Goal: Information Seeking & Learning: Find specific fact

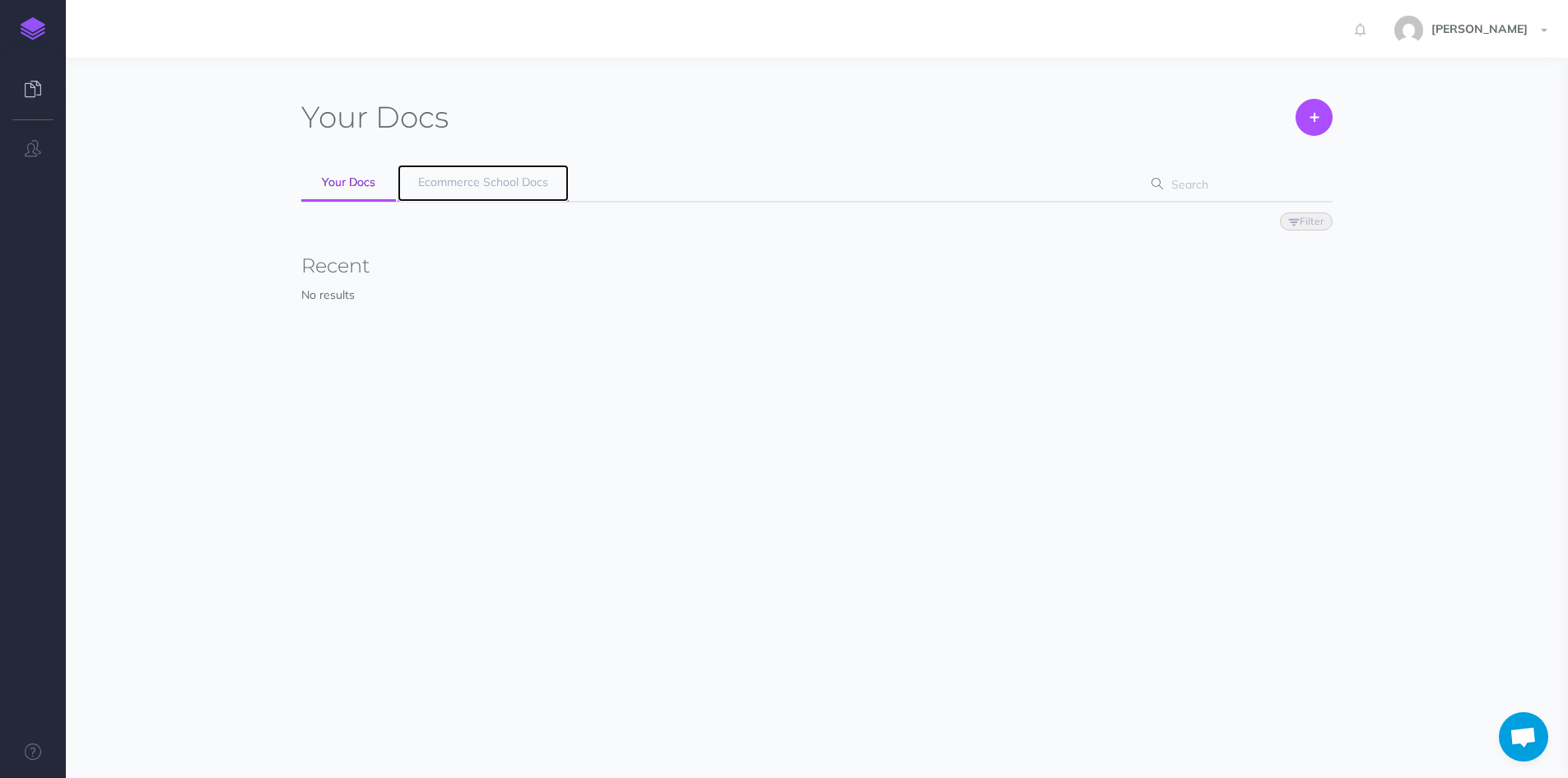
click at [510, 182] on span "Ecommerce School Docs" at bounding box center [483, 182] width 130 height 14
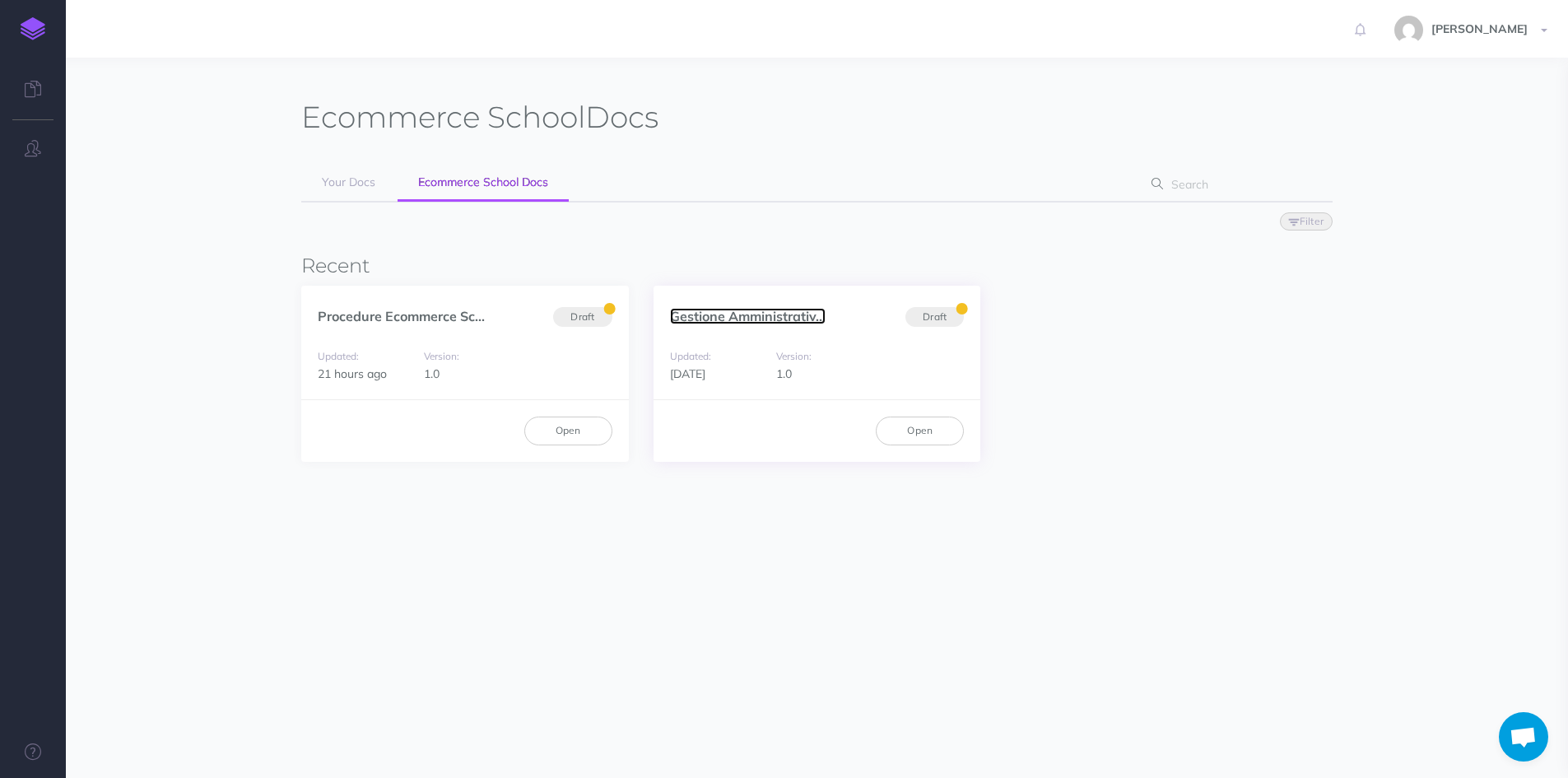
click at [725, 318] on link "Gestione Amministrativ..." at bounding box center [747, 315] width 156 height 16
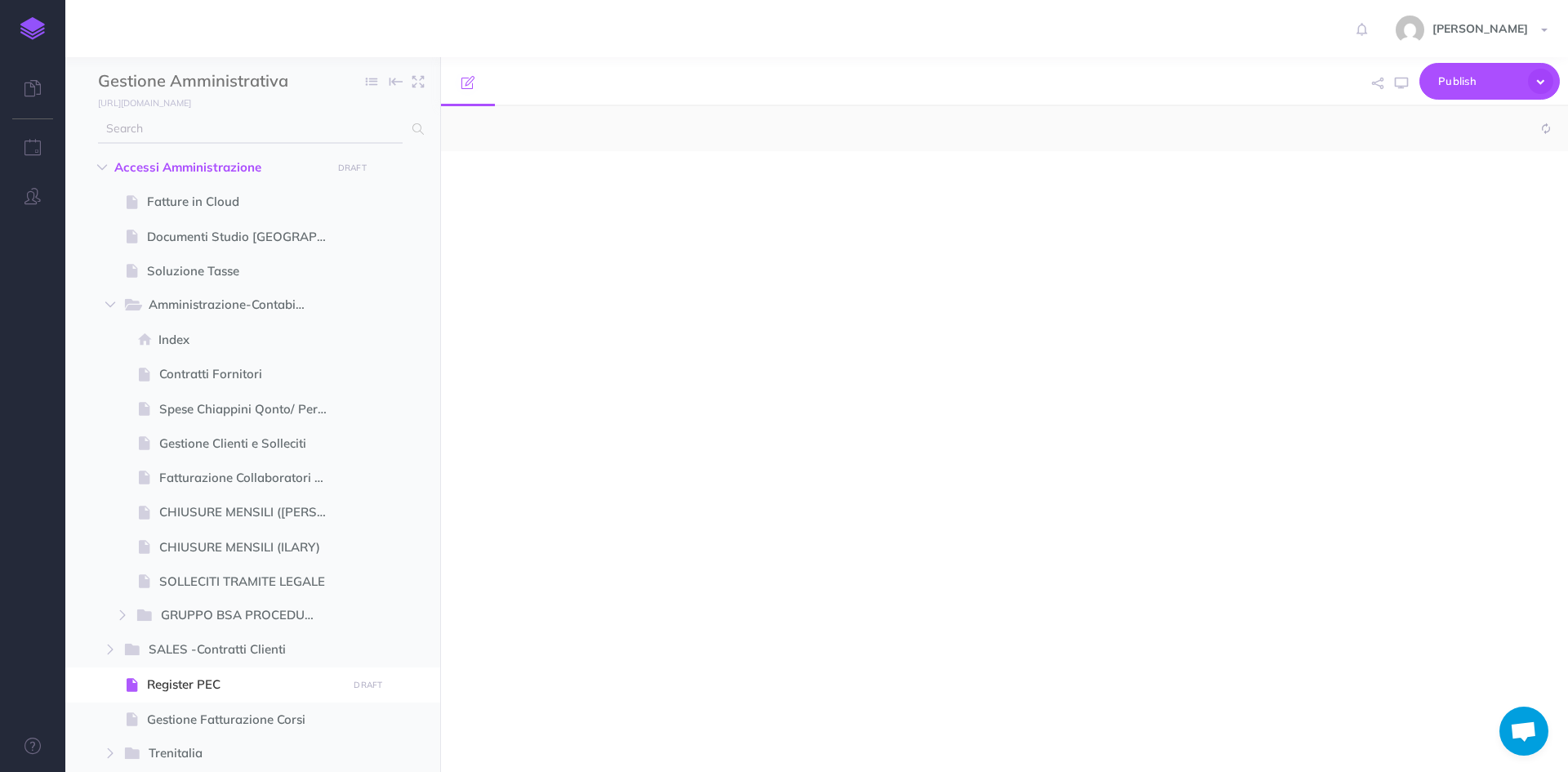
click at [282, 124] on input "text" at bounding box center [250, 129] width 304 height 30
type input "cas"
select select "null"
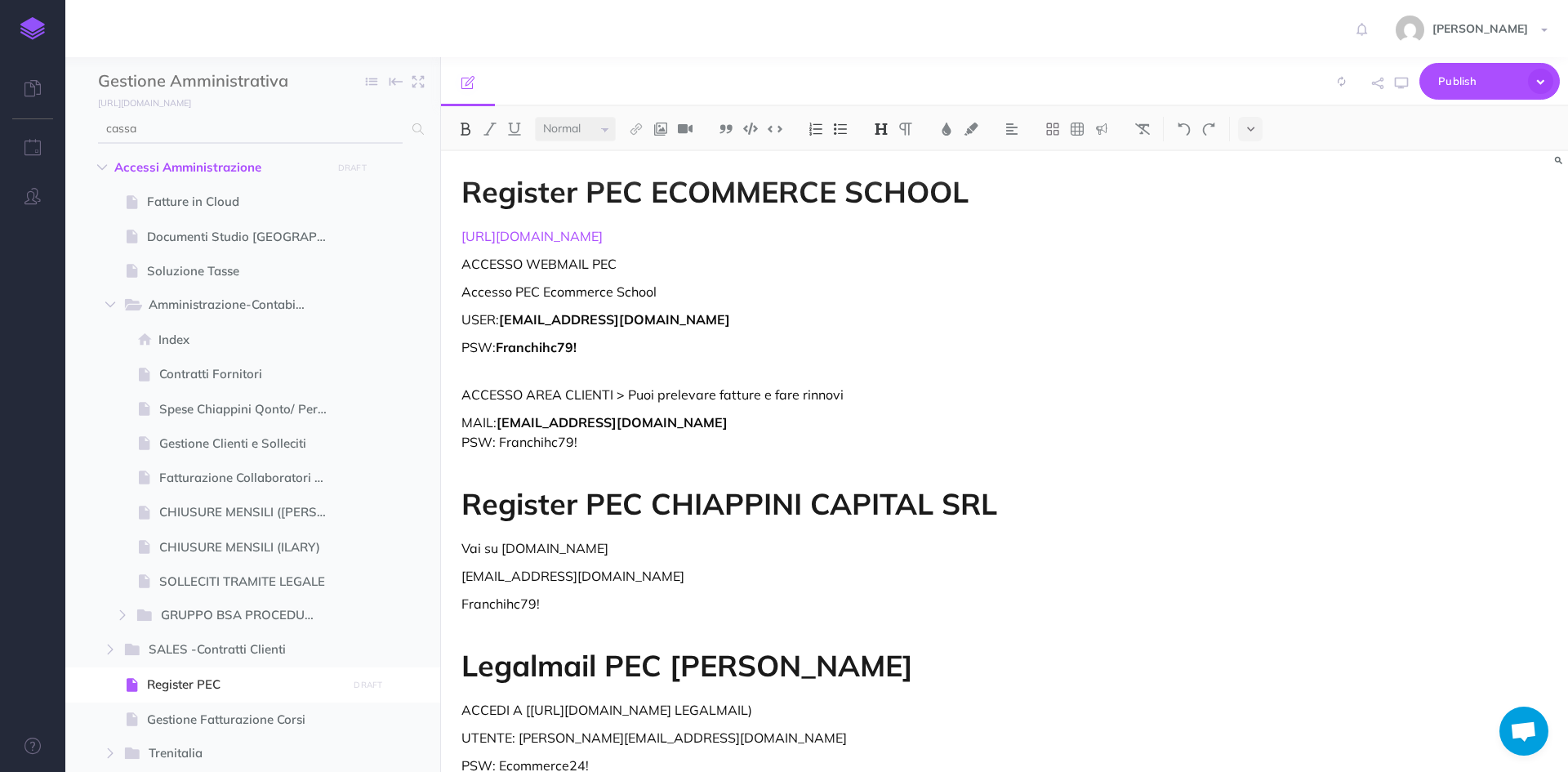
type input "cassa"
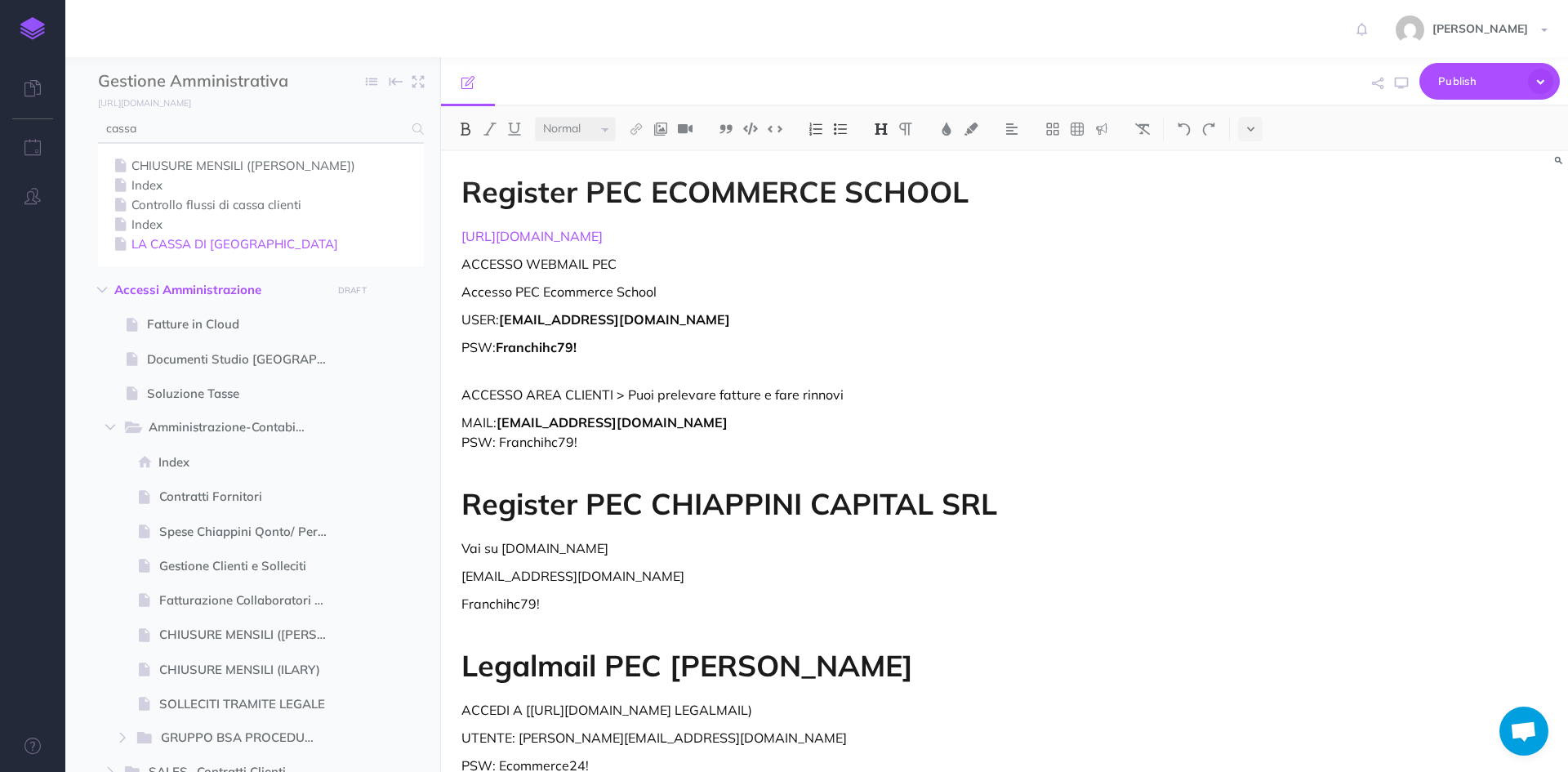
click at [175, 240] on link "LA CASSA DI [GEOGRAPHIC_DATA]" at bounding box center [260, 244] width 301 height 19
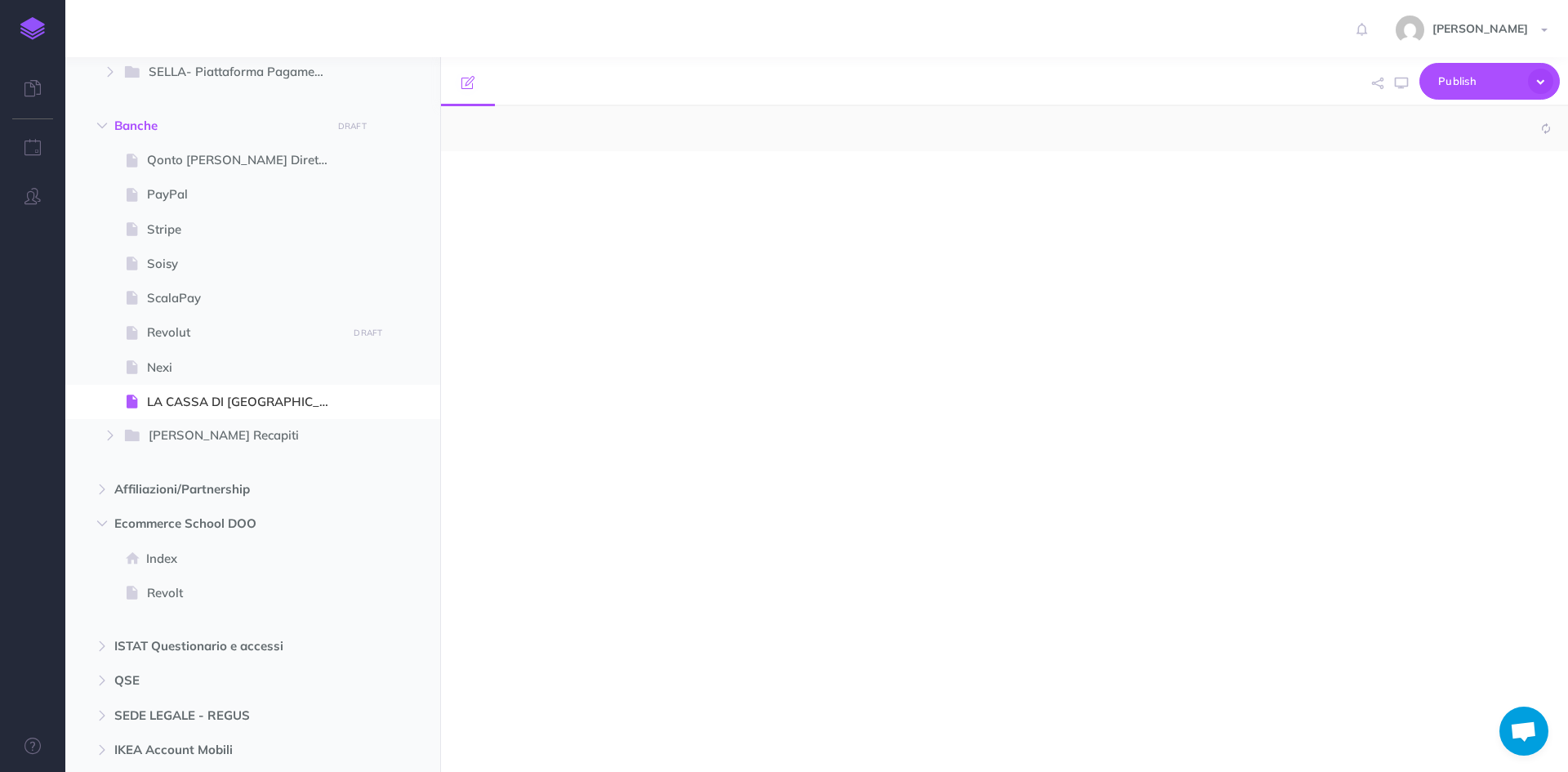
select select "null"
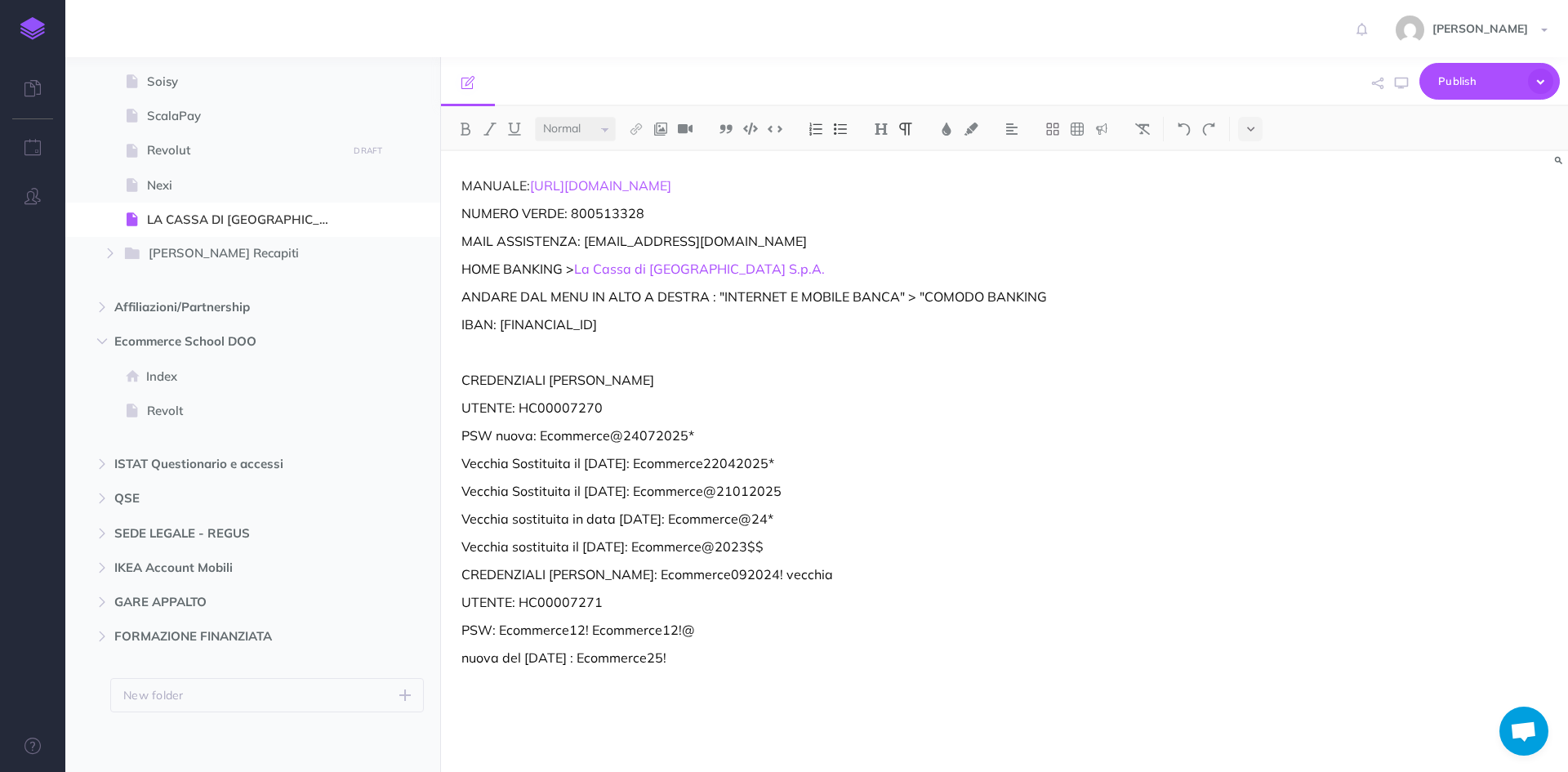
scroll to position [1990, 0]
drag, startPoint x: 792, startPoint y: 271, endPoint x: 580, endPoint y: 269, distance: 212.0
click at [580, 266] on p "HOME BANKING > La Cassa di [GEOGRAPHIC_DATA] S.p.A." at bounding box center [836, 268] width 748 height 19
copy p "La Cassa di Ravenna S.p.A."
drag, startPoint x: 843, startPoint y: 359, endPoint x: 833, endPoint y: 336, distance: 25.1
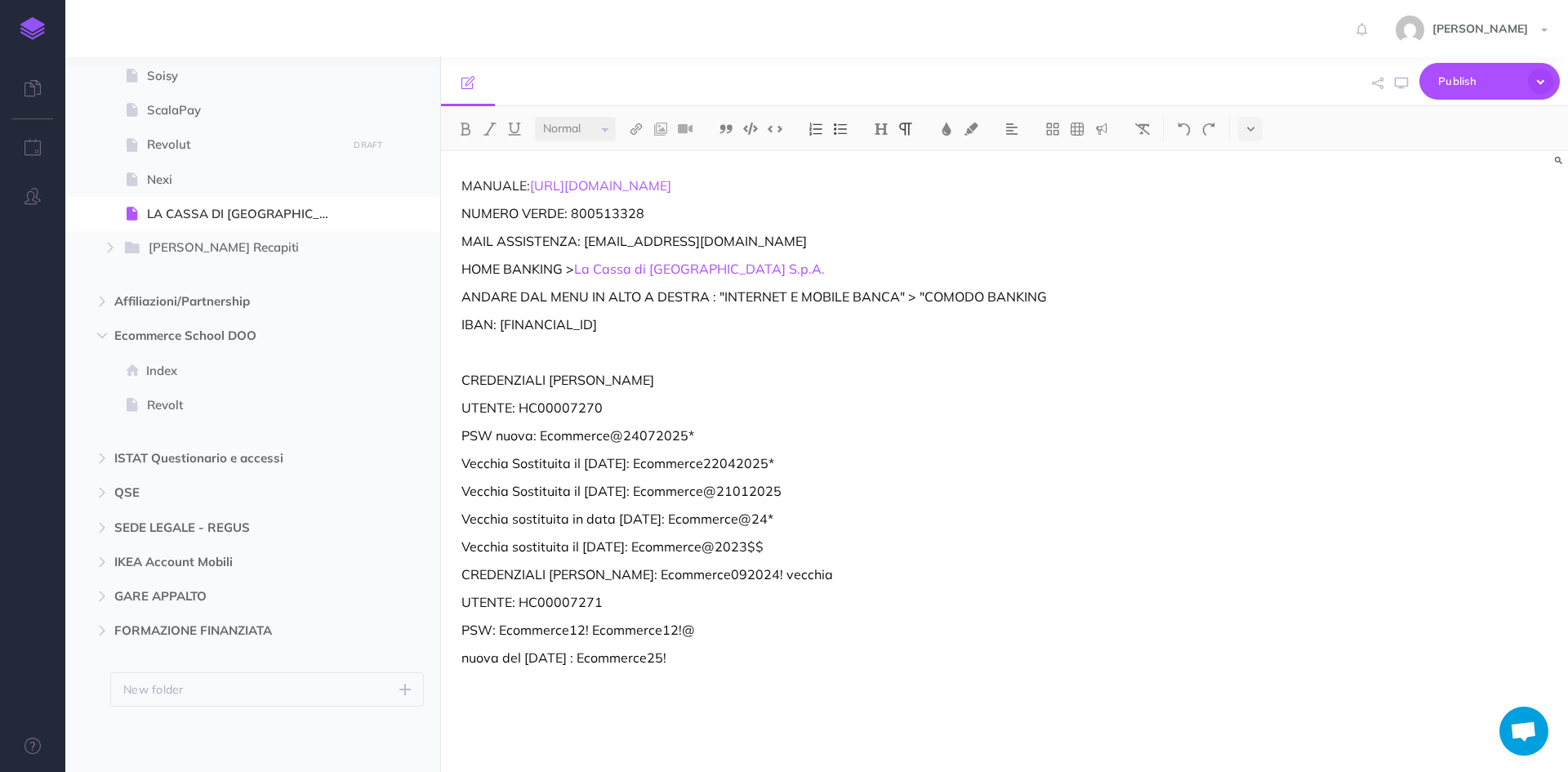
click at [838, 343] on p at bounding box center [836, 352] width 748 height 19
drag, startPoint x: 605, startPoint y: 411, endPoint x: 521, endPoint y: 406, distance: 84.1
drag, startPoint x: 702, startPoint y: 434, endPoint x: 550, endPoint y: 440, distance: 152.1
click at [546, 439] on p "PSW nuova: Ecommerce@24072025*" at bounding box center [836, 435] width 748 height 19
copy p "commerce@24072025*"
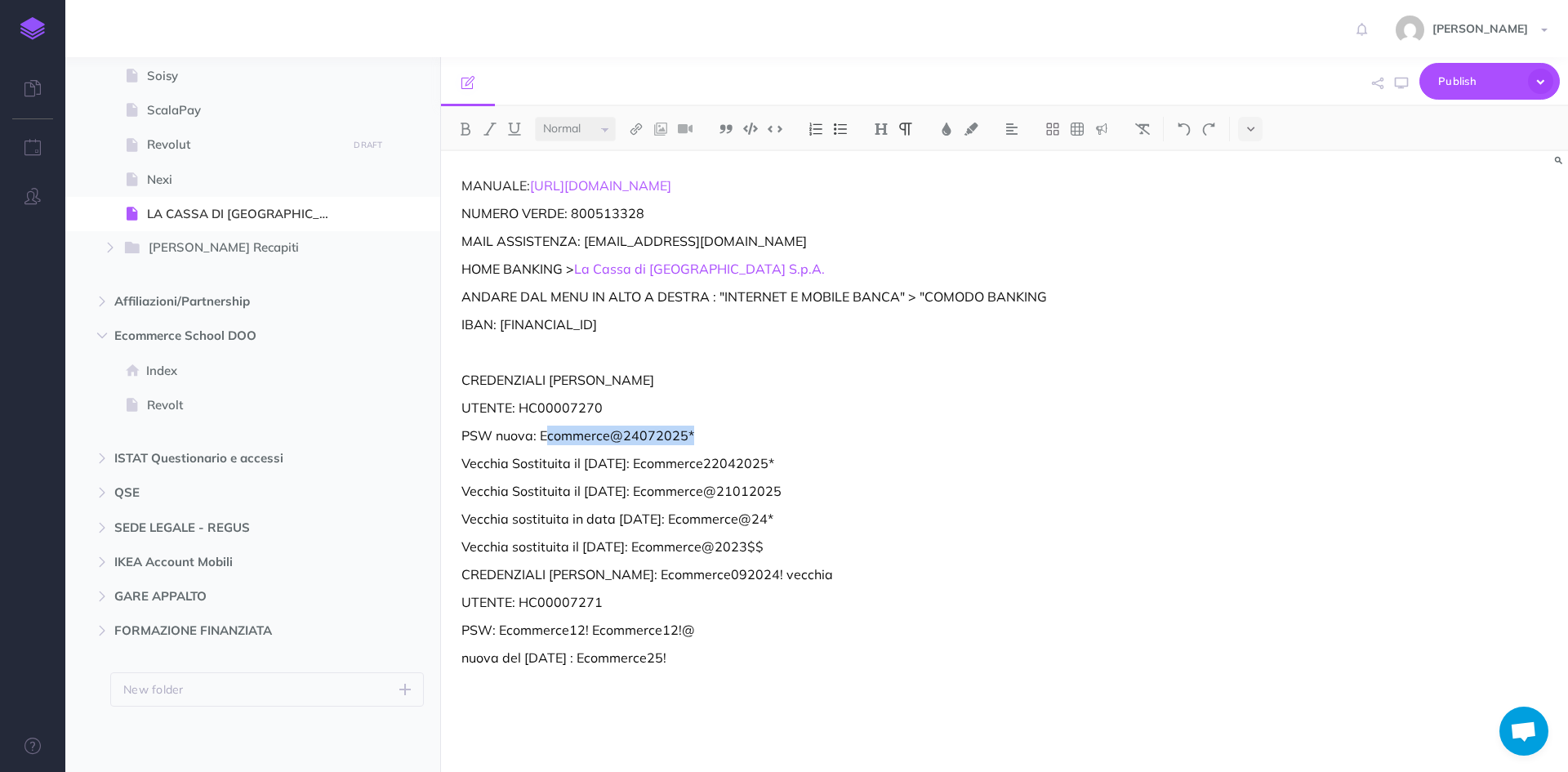
click at [725, 421] on div "MANUALE: [URL][DOMAIN_NAME] NUMERO VERDE: 800513328 MAIL ASSISTENZA: [EMAIL_ADD…" at bounding box center [835, 453] width 789 height 605
click at [606, 405] on p "UTENTE: HC00007270" at bounding box center [836, 407] width 748 height 19
drag, startPoint x: 605, startPoint y: 406, endPoint x: 551, endPoint y: 406, distance: 54.0
click at [550, 406] on p "UTENTE: HC00007270" at bounding box center [836, 407] width 748 height 19
copy p "HC00007270"
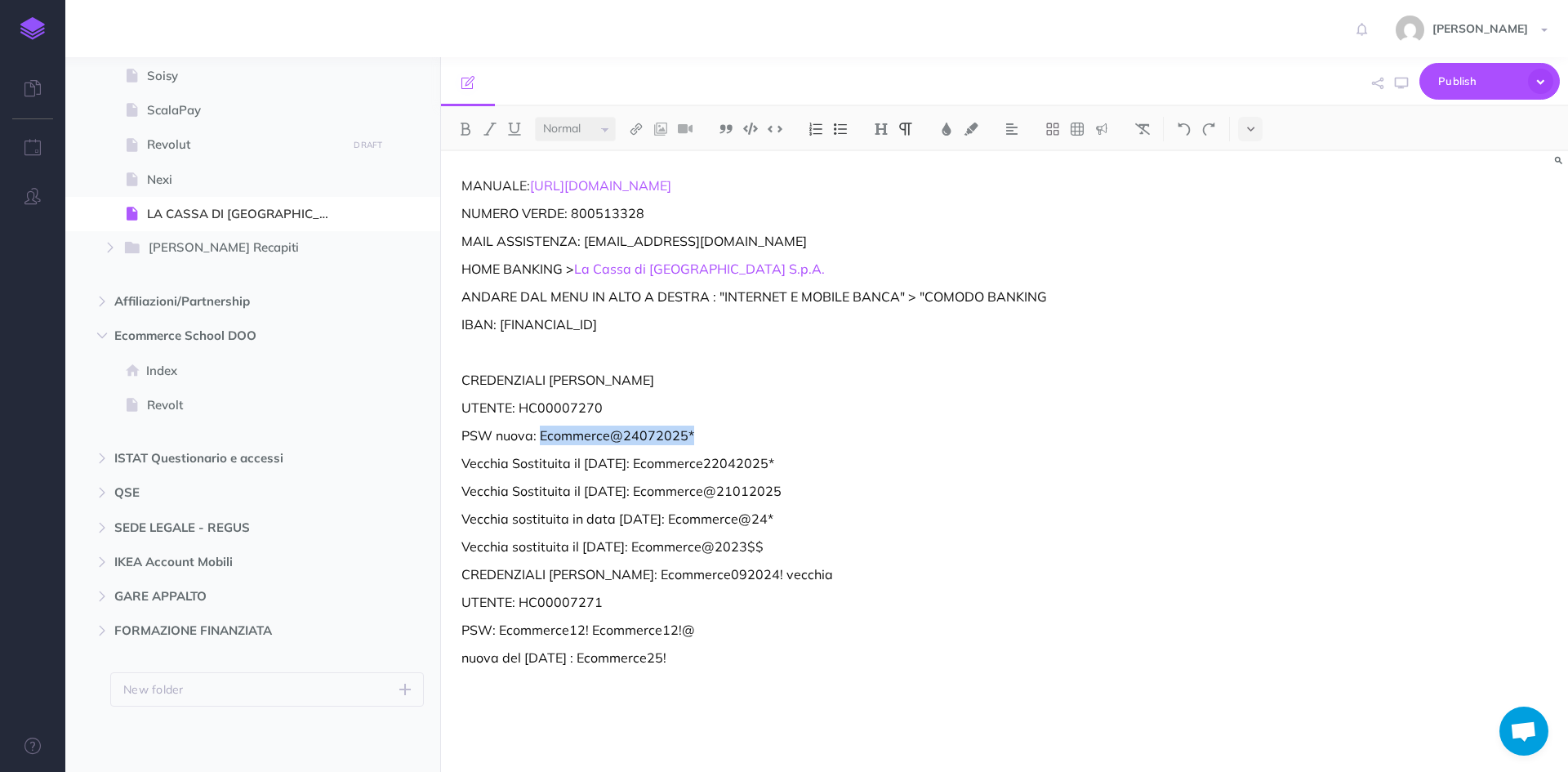
drag, startPoint x: 702, startPoint y: 440, endPoint x: 551, endPoint y: 432, distance: 151.2
click at [549, 431] on p "PSW nuova: Ecommerce@24072025*" at bounding box center [836, 435] width 748 height 19
copy p "commerce@24072025*"
drag, startPoint x: 538, startPoint y: 432, endPoint x: 694, endPoint y: 430, distance: 156.0
click at [694, 436] on p "PSW nuova: Ecommerce@24072025*" at bounding box center [836, 435] width 748 height 19
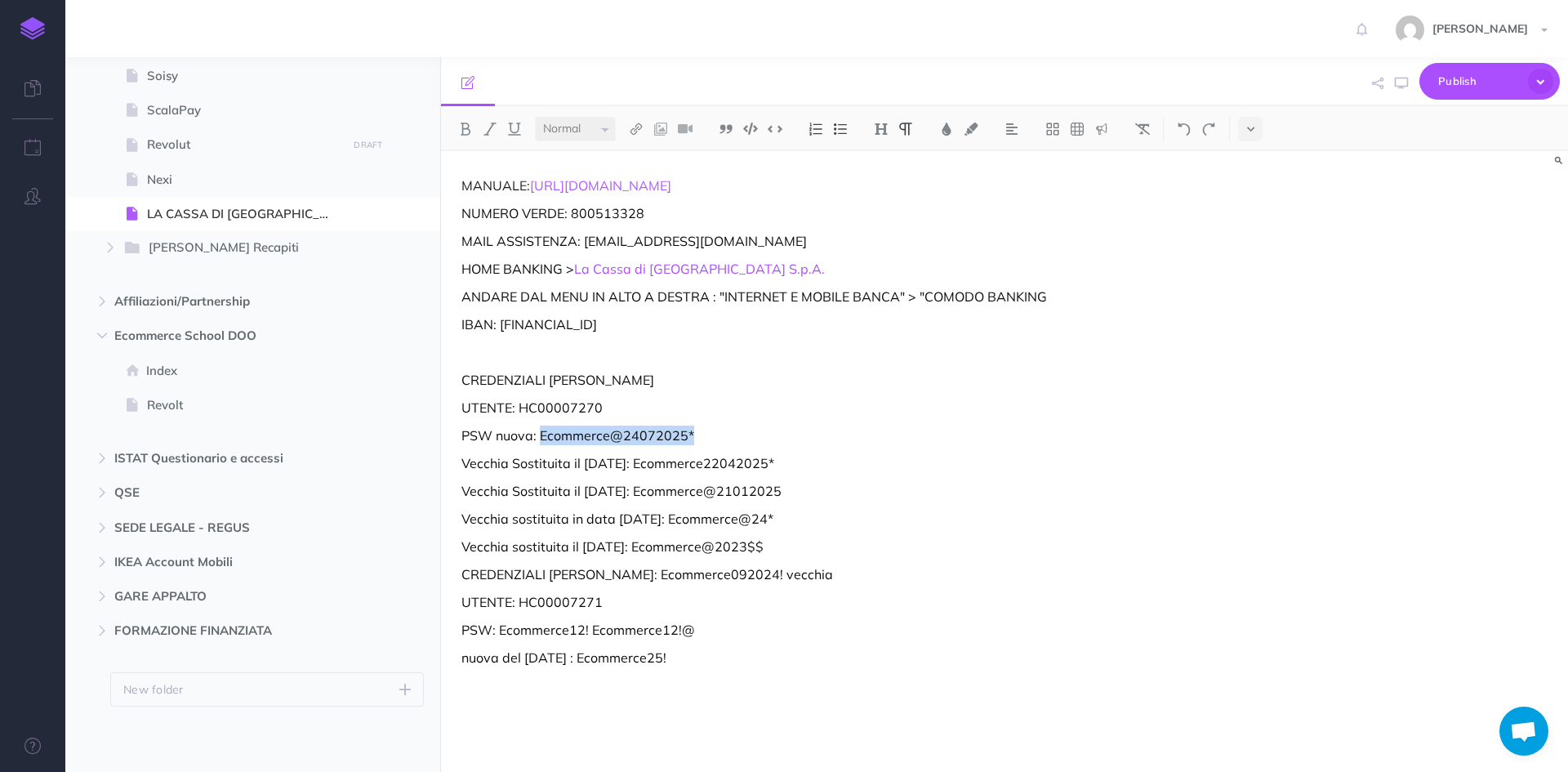
copy p "Ecommerce@24072025*"
drag, startPoint x: 624, startPoint y: 401, endPoint x: 519, endPoint y: 398, distance: 105.0
click at [519, 398] on p "UTENTE: HC00007270" at bounding box center [836, 407] width 748 height 19
copy p "HC00007270"
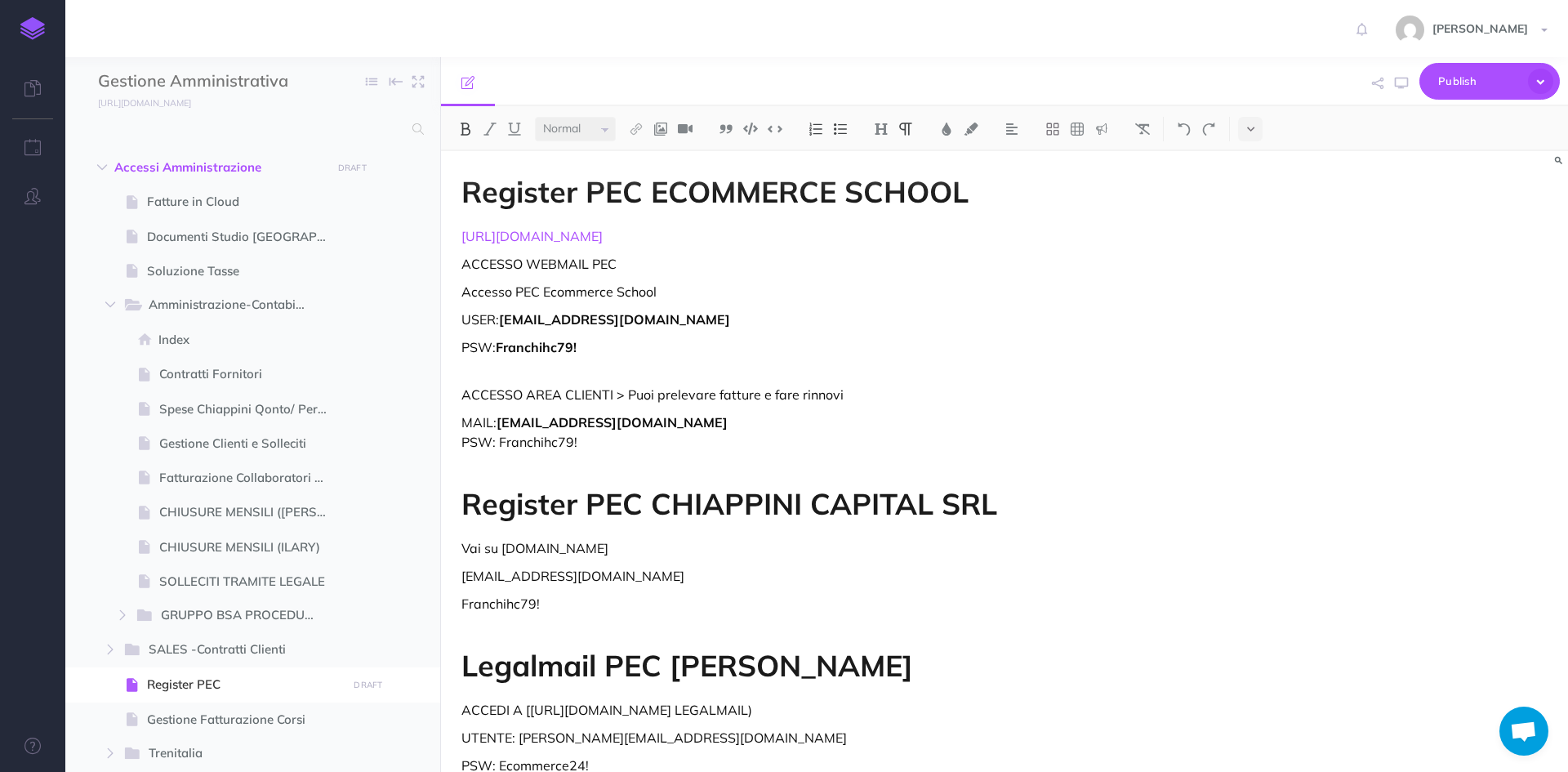
select select "null"
click at [178, 126] on input "text" at bounding box center [250, 129] width 304 height 30
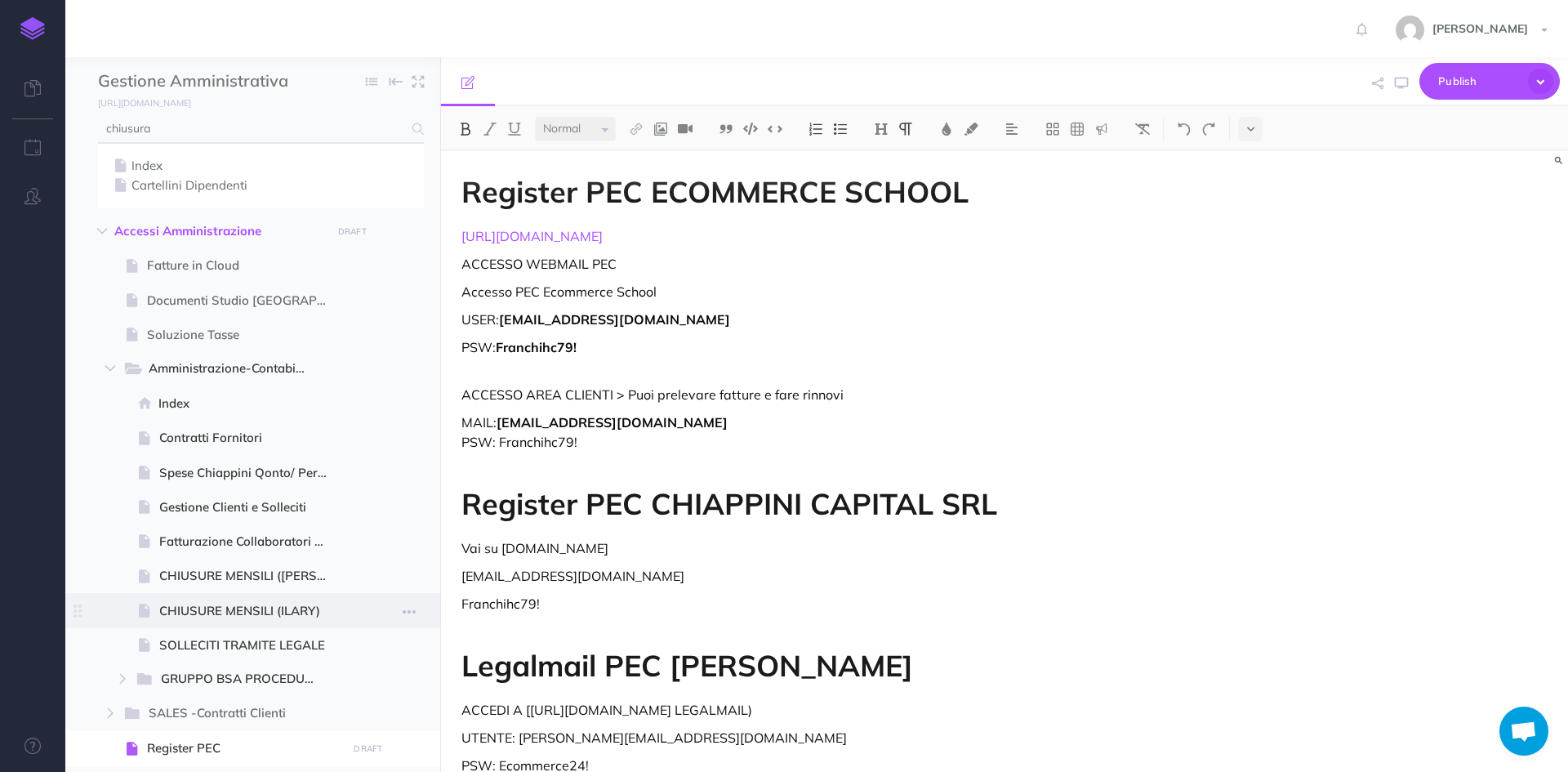
type input "chiusura"
click at [269, 607] on span "CHIUSURE MENSILI (ILARY)" at bounding box center [250, 610] width 183 height 19
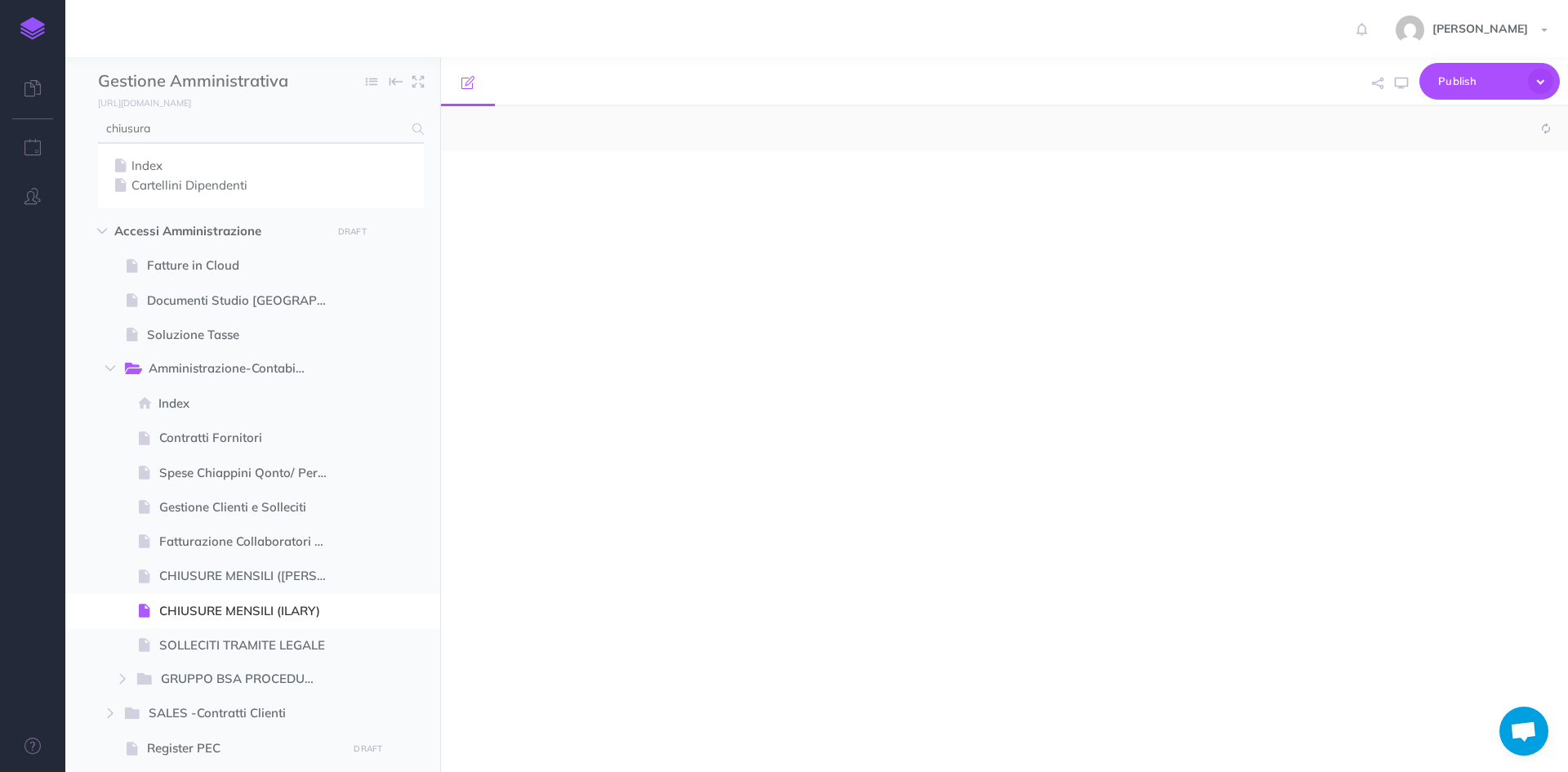
select select "null"
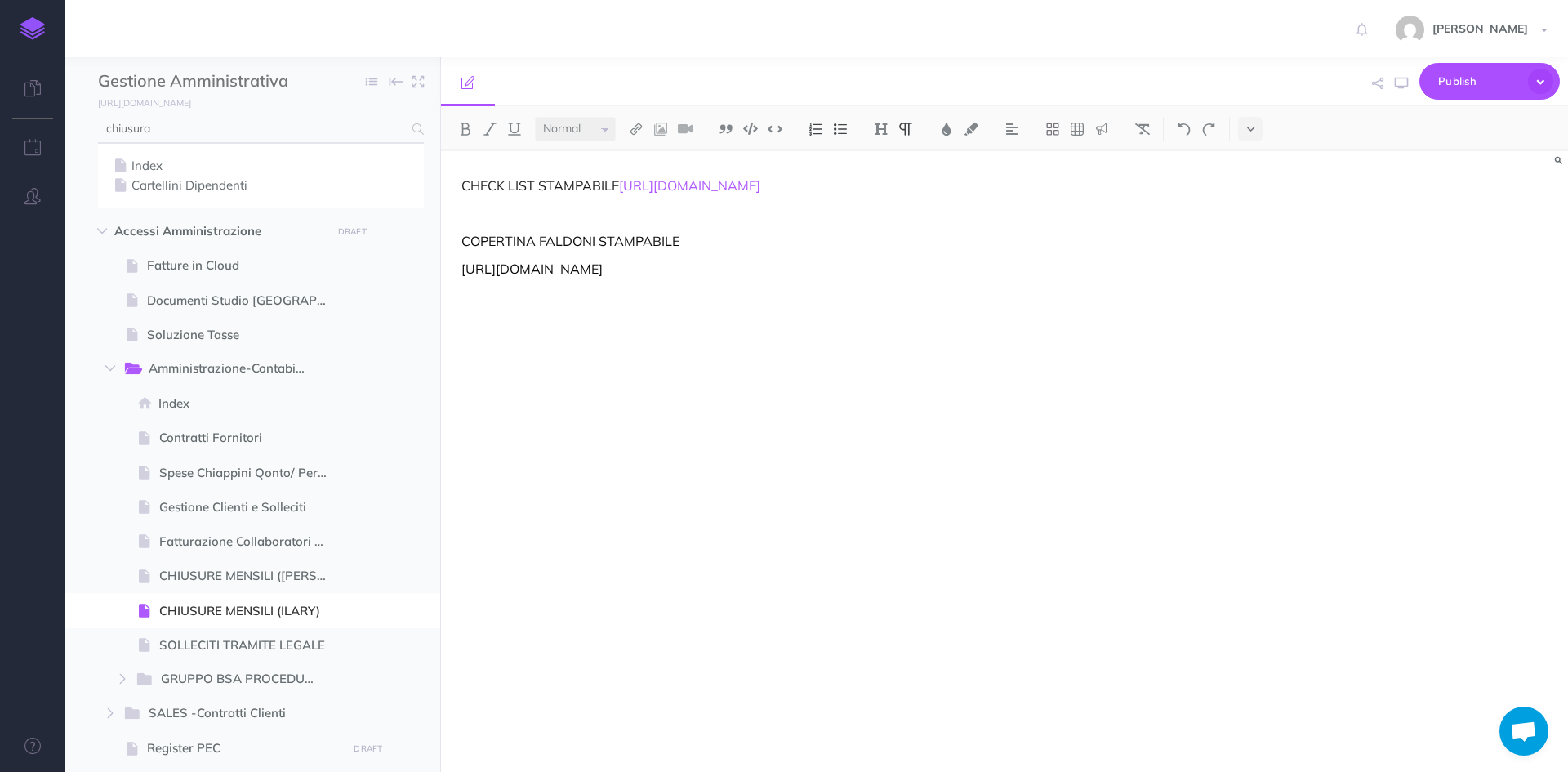
drag, startPoint x: 1152, startPoint y: 211, endPoint x: 449, endPoint y: 205, distance: 703.0
click at [449, 205] on div "CHECK LIST STAMPABILE https://docs.google.com/document/d/1nF4zLEzgN7A3Cb73p0IbA…" at bounding box center [835, 453] width 789 height 605
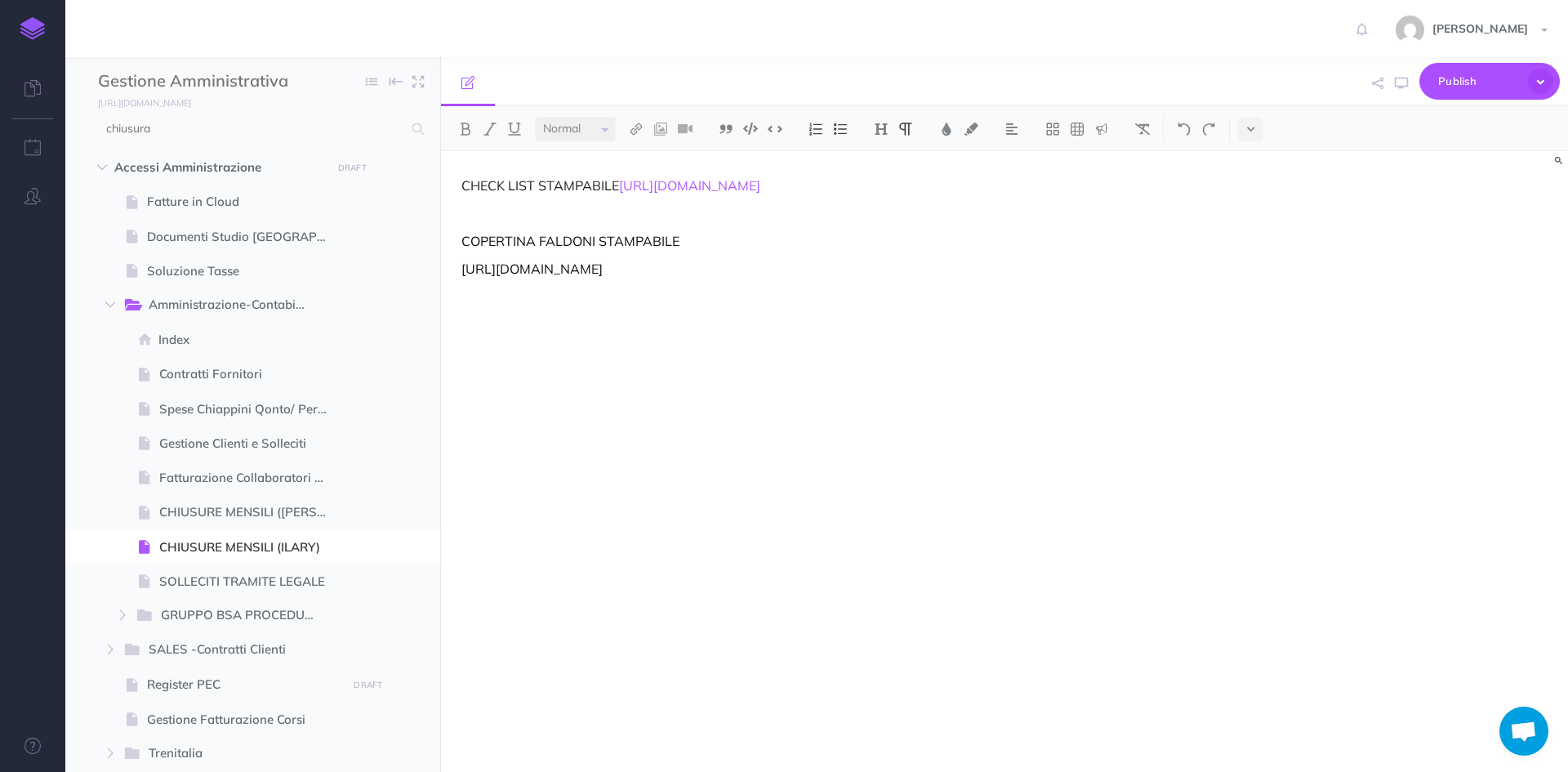
drag, startPoint x: 1195, startPoint y: 294, endPoint x: 456, endPoint y: 278, distance: 739.2
click at [440, 276] on div "Gestione Amministrativa e Finanziaria Ecommerce School Collapse all Expand all …" at bounding box center [816, 414] width 1503 height 715
